Goal: Find contact information: Obtain details needed to contact an individual or organization

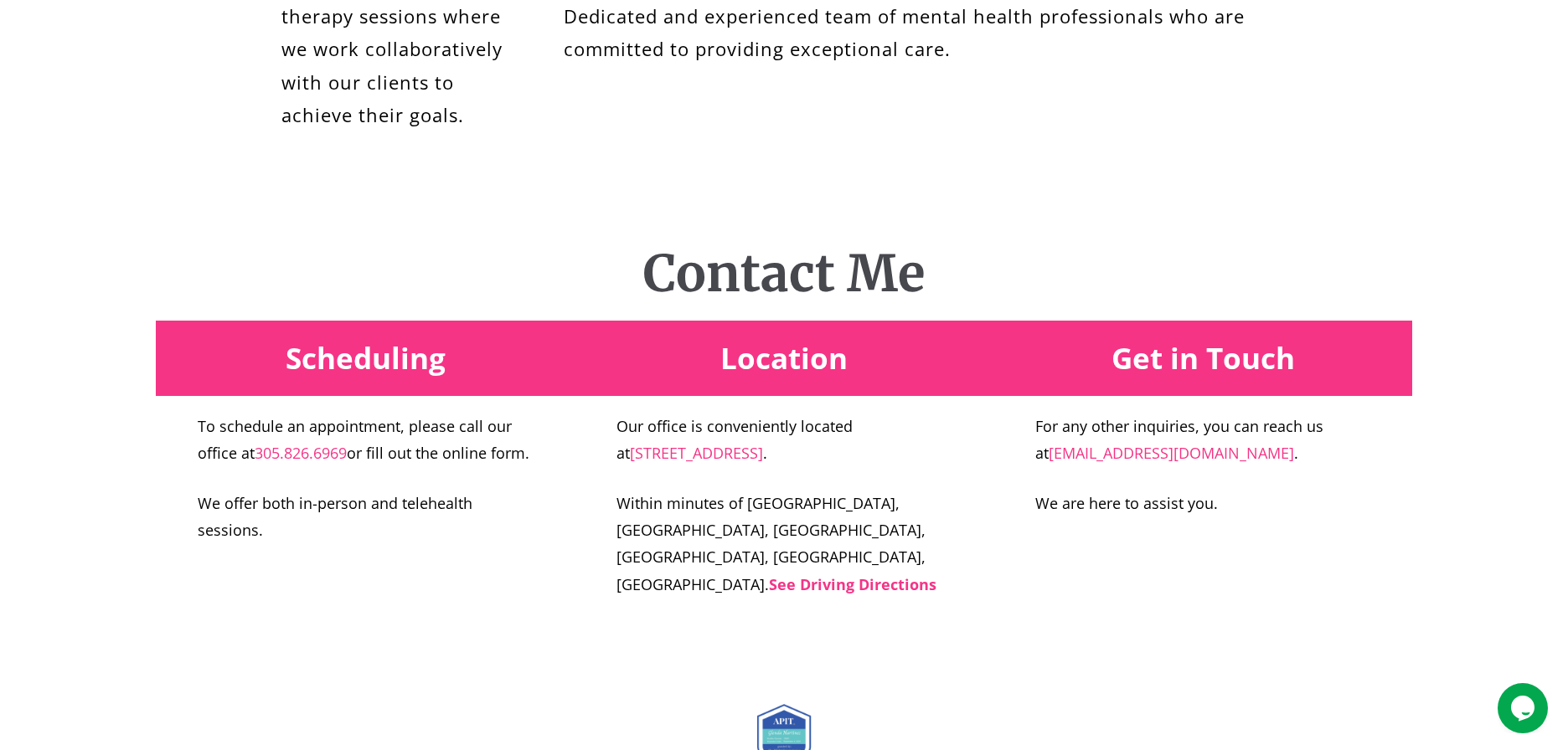
scroll to position [6085, 0]
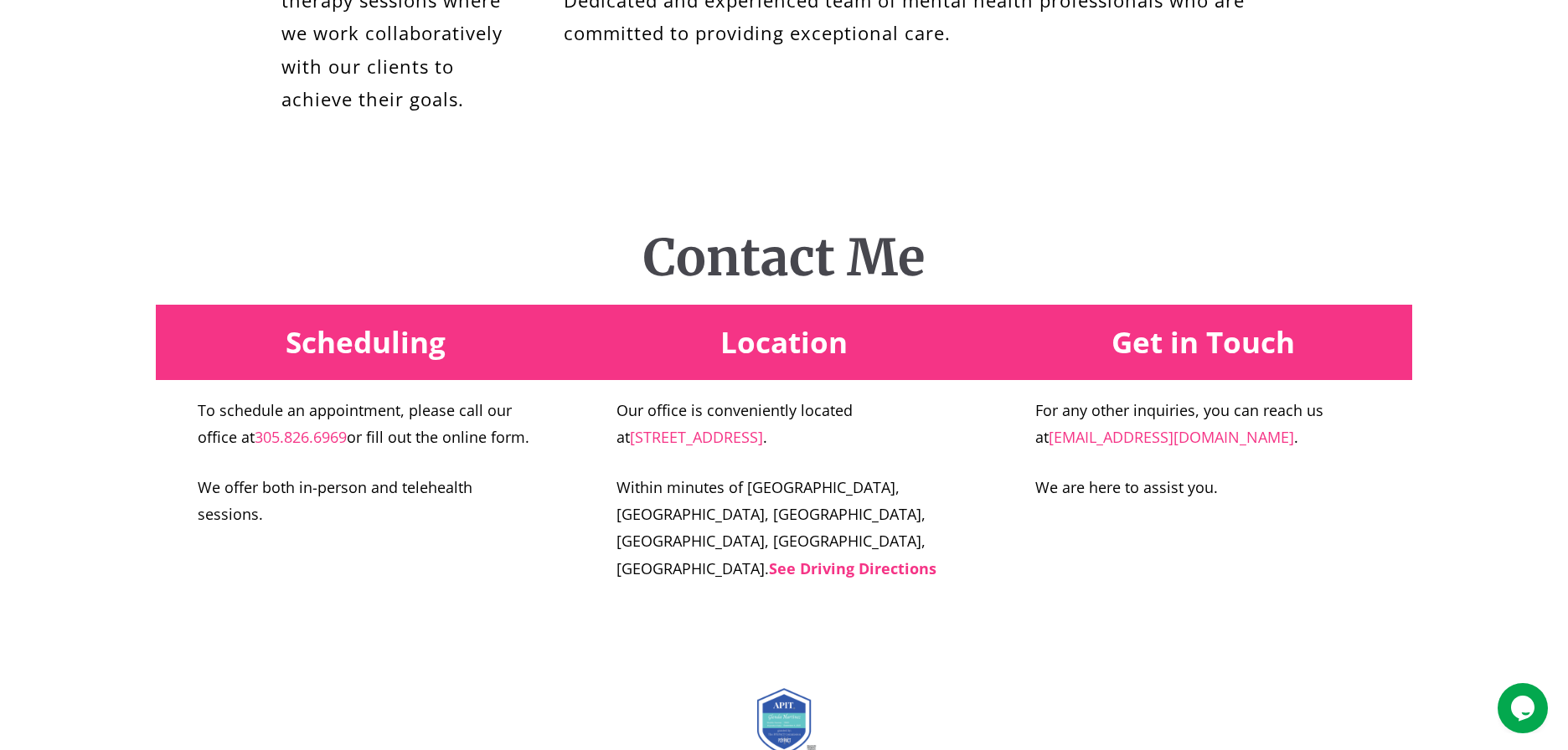
drag, startPoint x: 379, startPoint y: 147, endPoint x: 370, endPoint y: 217, distance: 70.6
copy strong "[STREET_ADDRESS]."
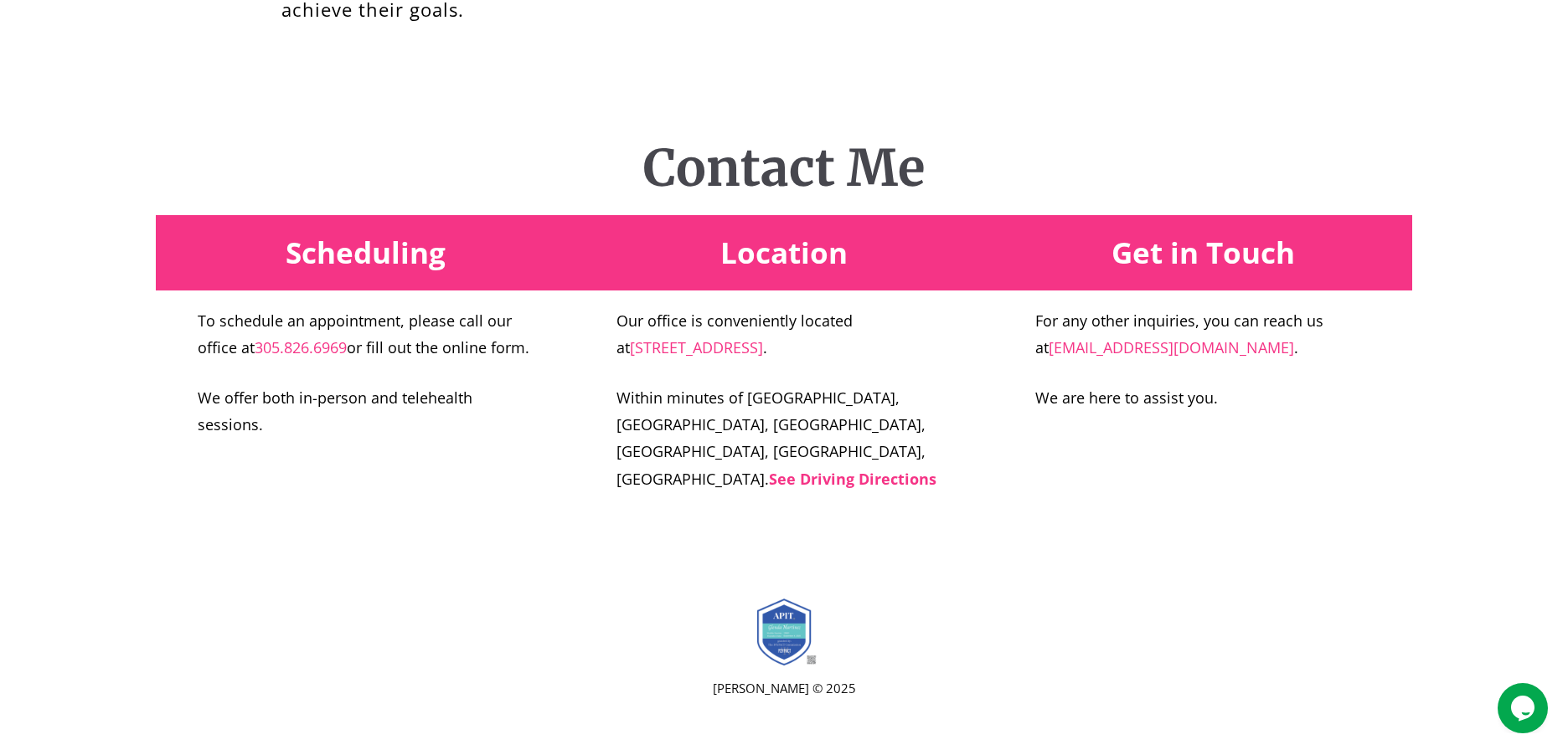
scroll to position [6621, 0]
drag, startPoint x: 263, startPoint y: 376, endPoint x: 241, endPoint y: 374, distance: 22.1
drag, startPoint x: 241, startPoint y: 374, endPoint x: 351, endPoint y: 377, distance: 110.0
click at [350, 362] on p "To schedule an appointment, please call our office at 305.826.6969 or fill out …" at bounding box center [365, 335] width 335 height 55
copy p "at 305.826.6969"
